Goal: Find specific page/section: Find specific page/section

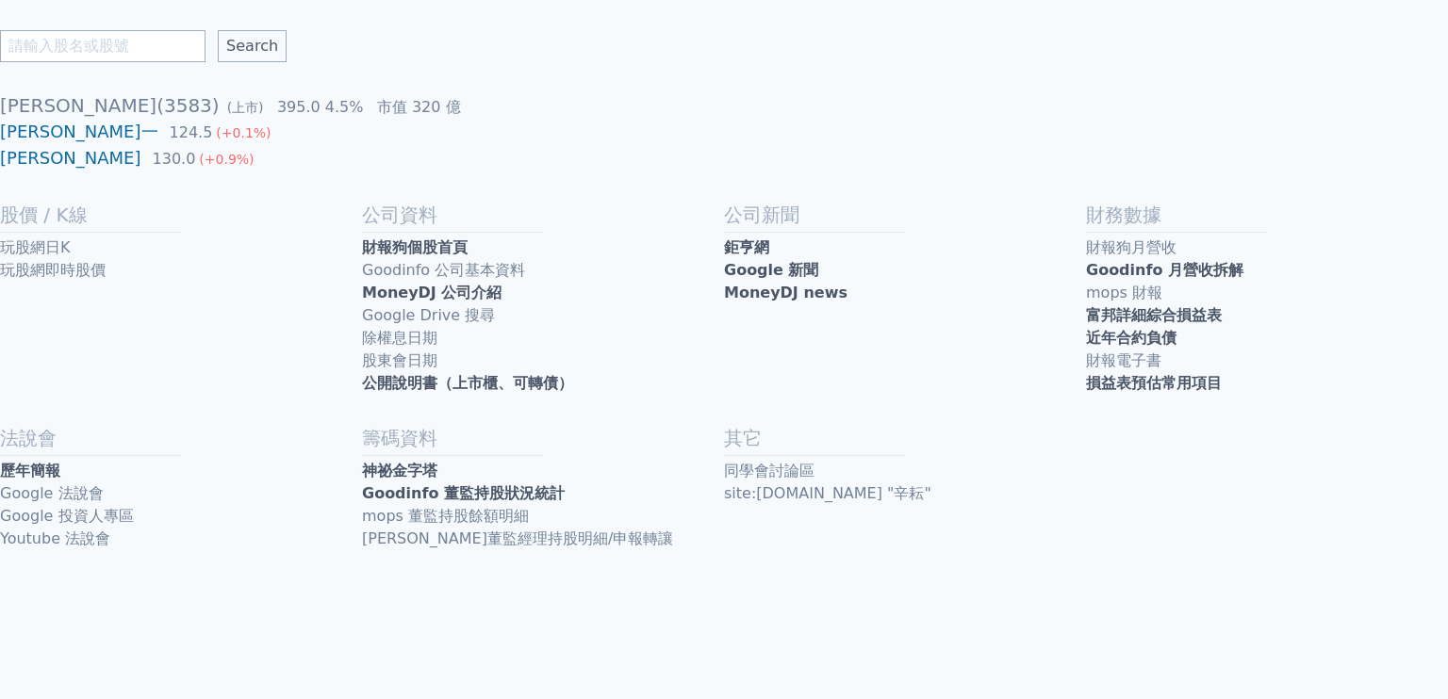
drag, startPoint x: 0, startPoint y: 0, endPoint x: 109, endPoint y: 56, distance: 122.7
click at [102, 45] on input "text" at bounding box center [102, 46] width 205 height 32
type input "g"
type input "昇陽"
click at [218, 30] on input "Search" at bounding box center [252, 46] width 69 height 32
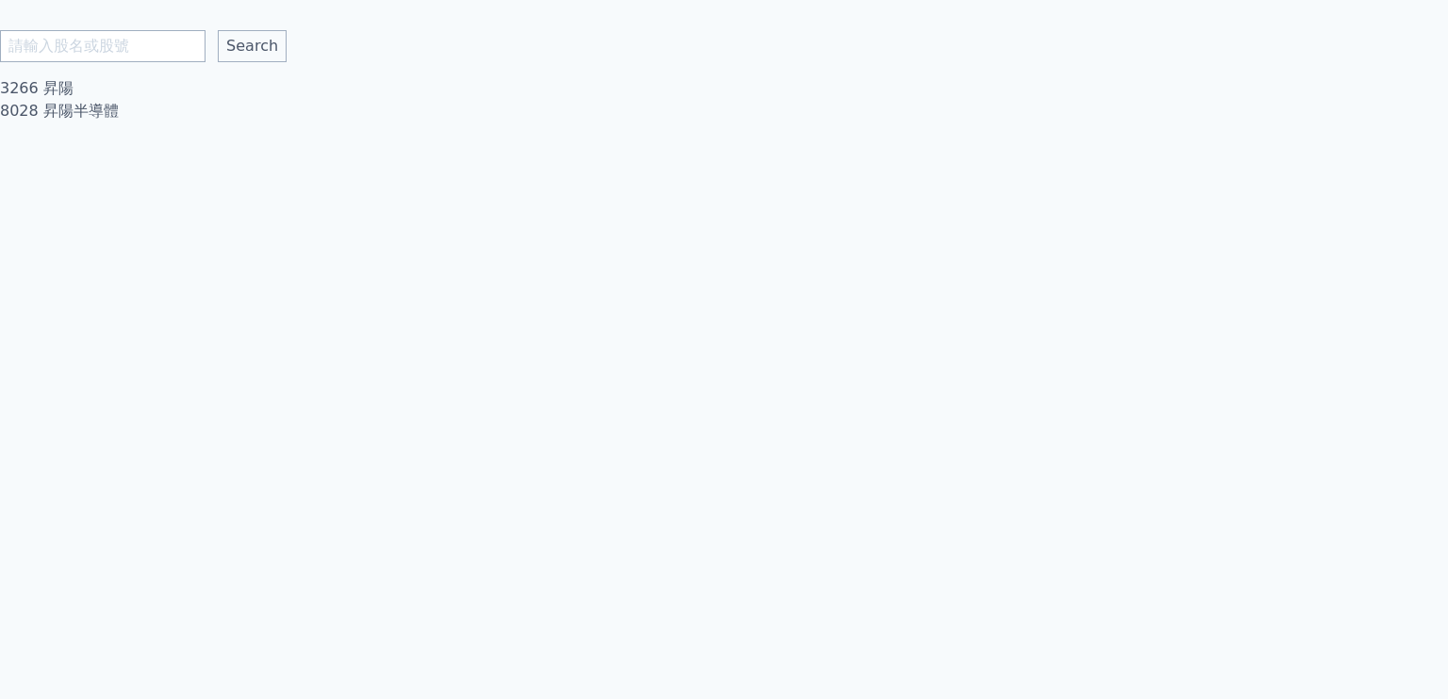
click at [79, 107] on link "8028 昇陽半導體" at bounding box center [59, 111] width 119 height 18
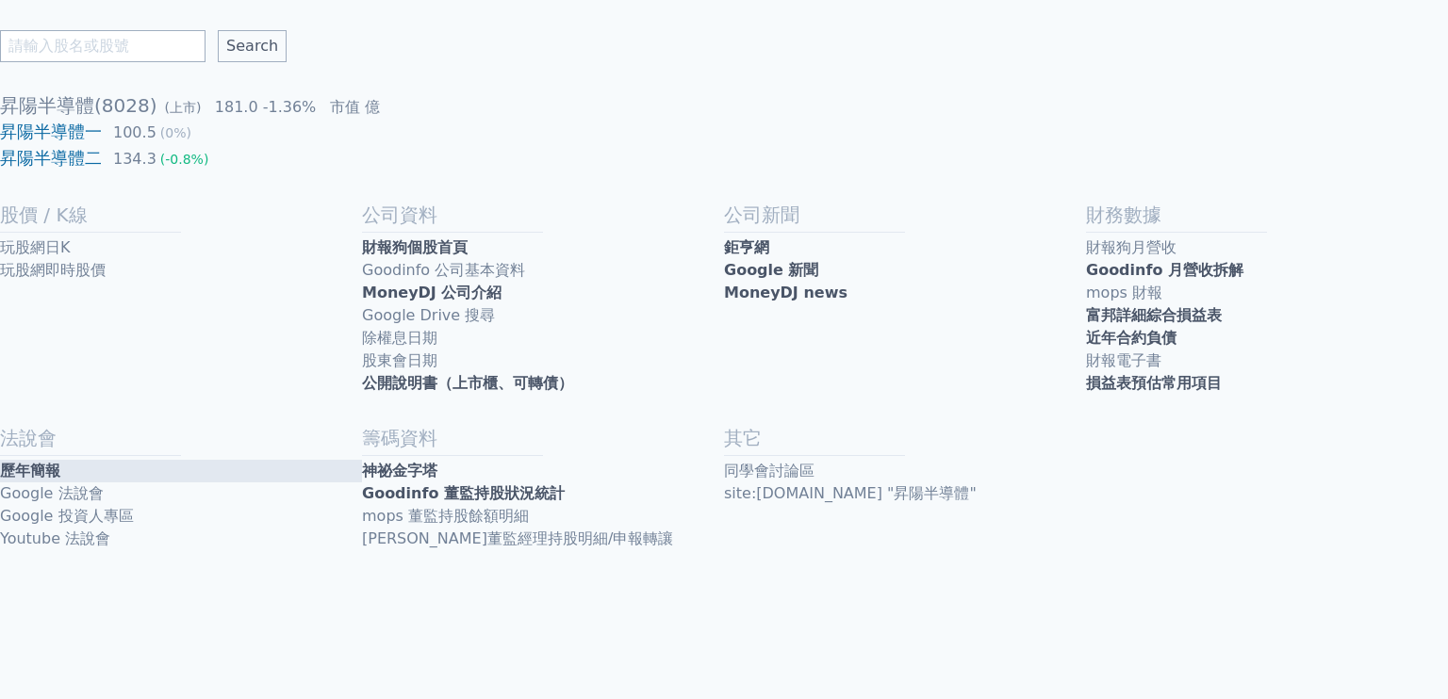
click at [77, 475] on link "歷年簡報" at bounding box center [181, 471] width 362 height 23
